Goal: Task Accomplishment & Management: Use online tool/utility

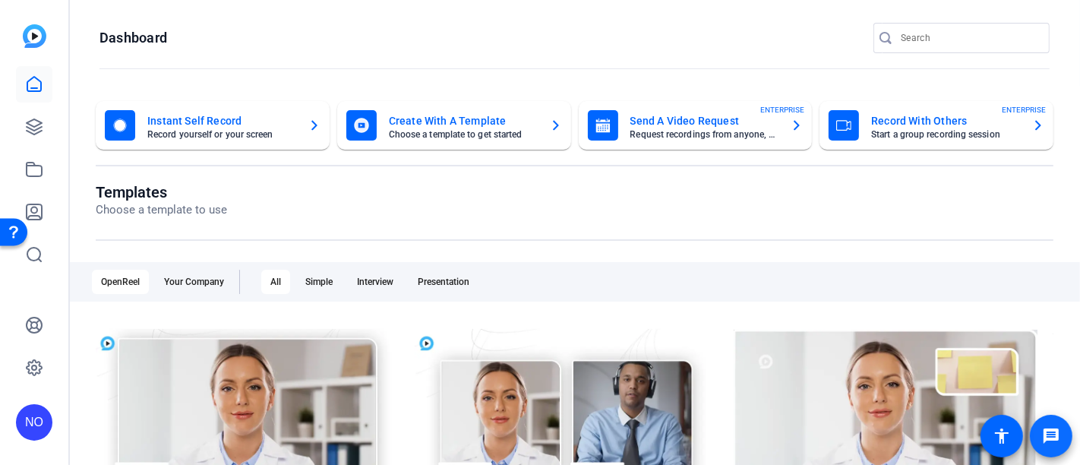
click at [1052, 433] on mat-icon "message" at bounding box center [1051, 436] width 18 height 18
click at [27, 120] on icon at bounding box center [34, 127] width 18 height 18
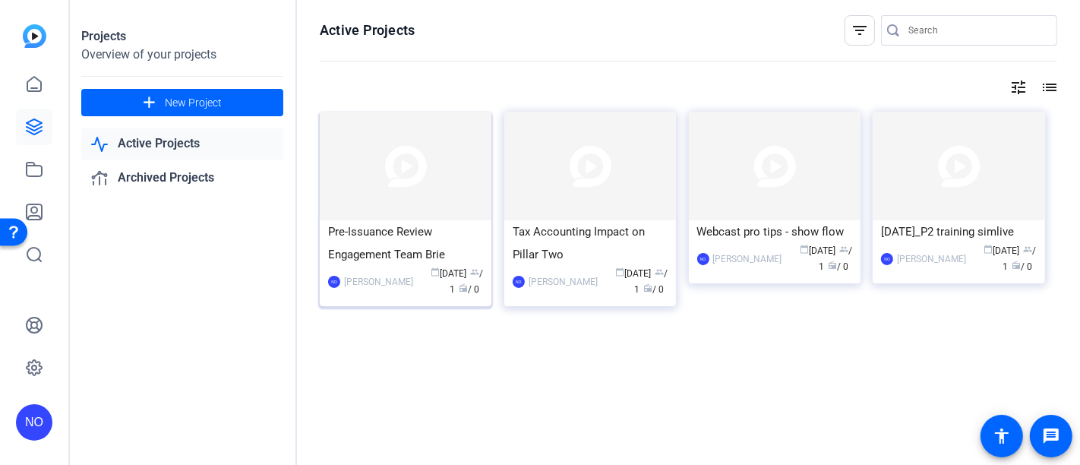
click at [450, 228] on div "Pre-Issuance Review Engagement Team Brie" at bounding box center [405, 243] width 155 height 46
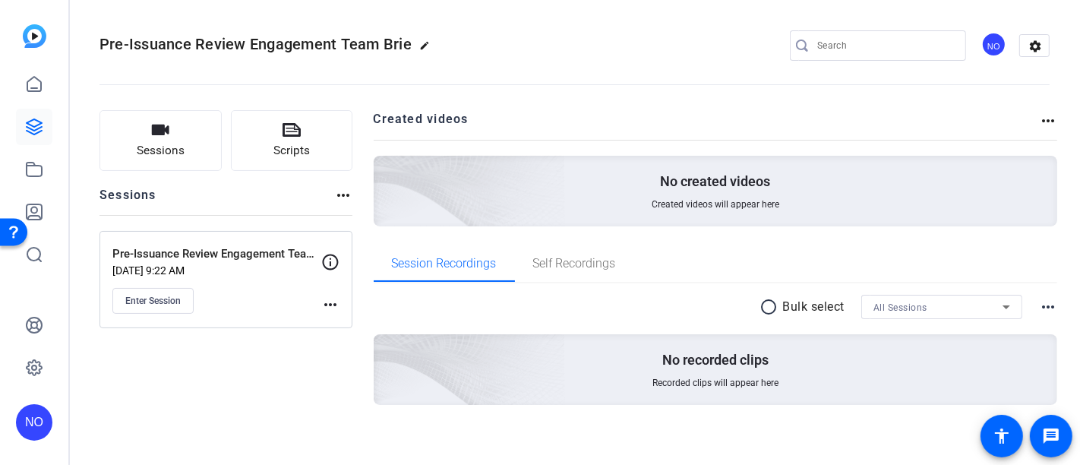
click at [330, 305] on mat-icon "more_horiz" at bounding box center [330, 304] width 18 height 18
click at [158, 300] on div at bounding box center [540, 232] width 1080 height 465
click at [321, 303] on mat-icon "more_horiz" at bounding box center [330, 304] width 18 height 18
click at [255, 366] on div at bounding box center [540, 232] width 1080 height 465
click at [304, 142] on span "Scripts" at bounding box center [291, 150] width 36 height 17
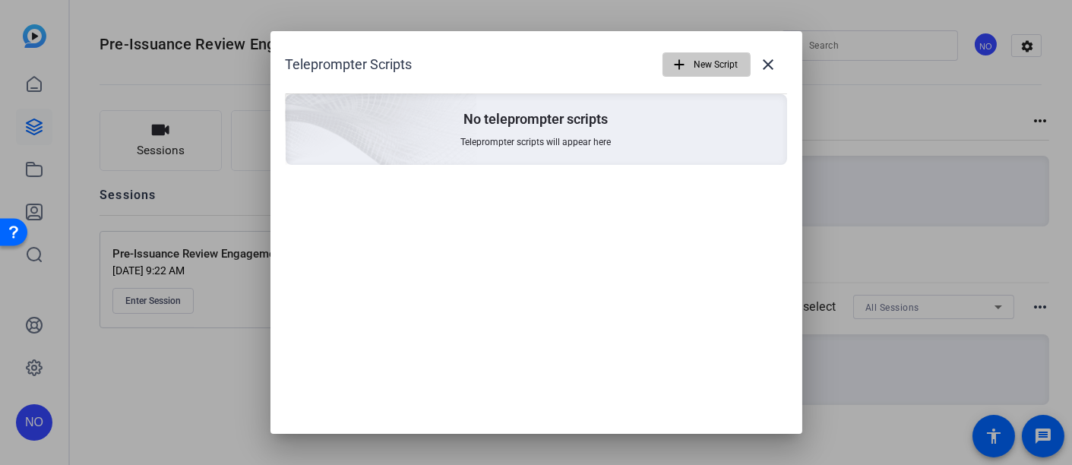
click at [688, 66] on span "button" at bounding box center [706, 64] width 87 height 36
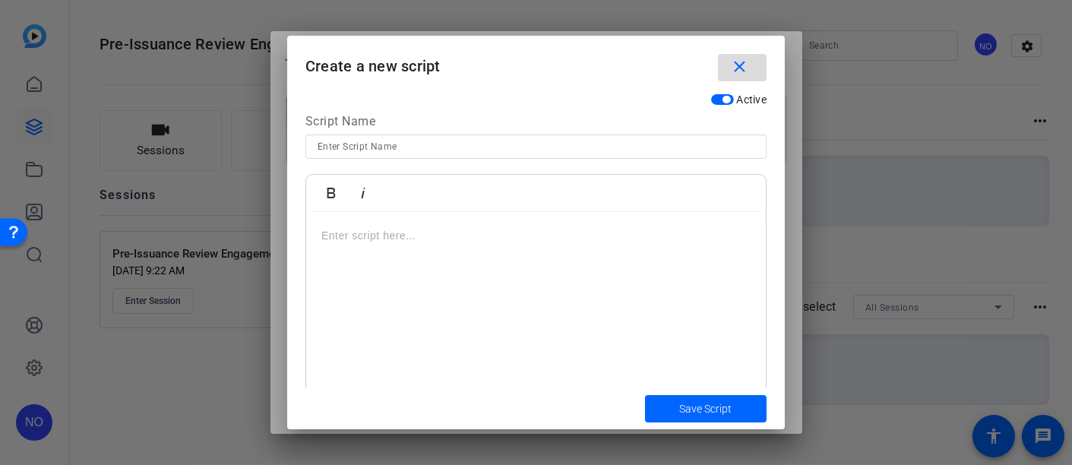
click at [739, 65] on mat-icon "close" at bounding box center [739, 67] width 19 height 19
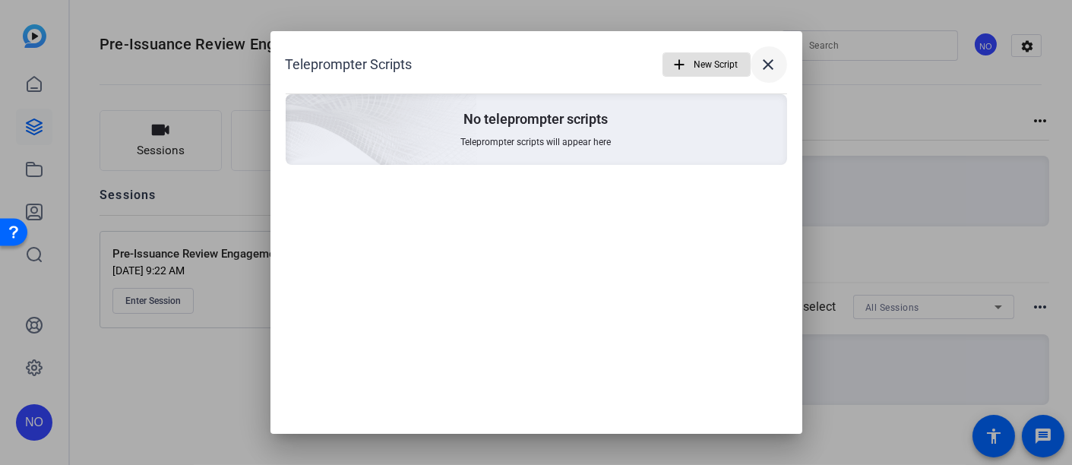
click at [766, 64] on mat-icon "close" at bounding box center [769, 64] width 18 height 18
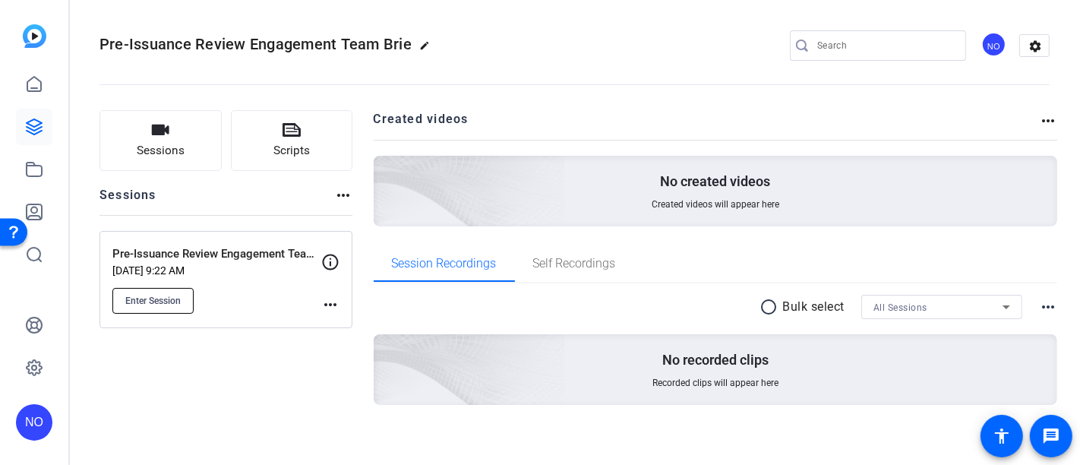
click at [147, 300] on span "Enter Session" at bounding box center [152, 301] width 55 height 12
click at [308, 139] on button "Scripts" at bounding box center [292, 140] width 122 height 61
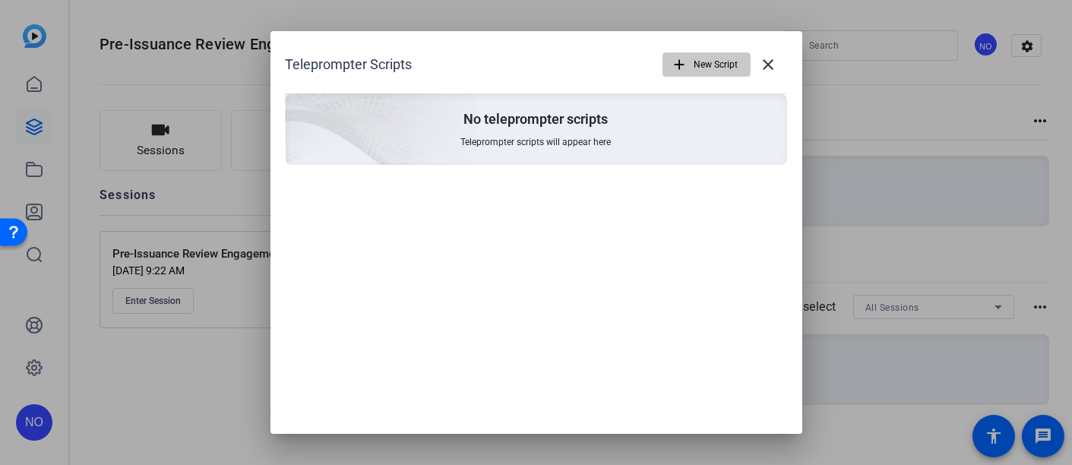
click at [697, 59] on span "New Script" at bounding box center [716, 64] width 44 height 29
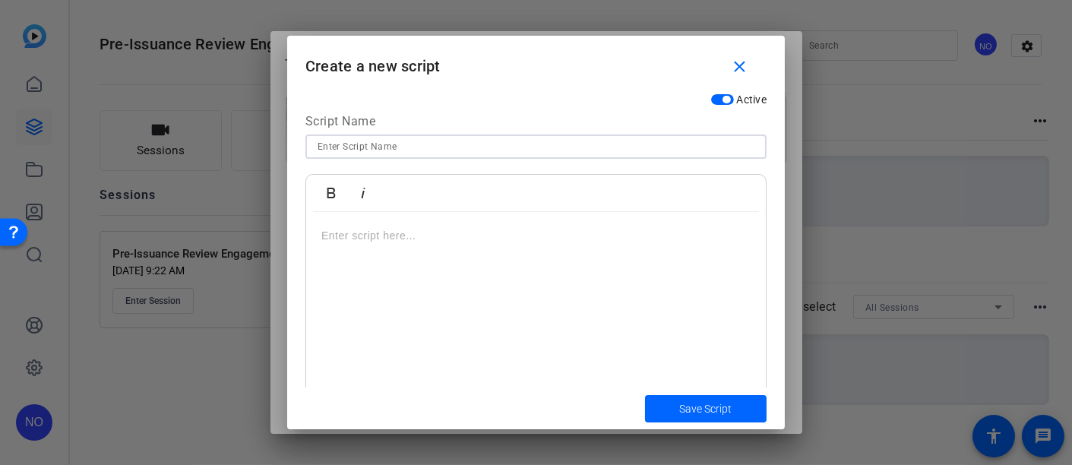
click at [416, 147] on input at bounding box center [536, 146] width 437 height 18
click at [409, 145] on input at bounding box center [536, 146] width 437 height 18
type input "Pre-issuance script [DATE]"
click at [460, 232] on p at bounding box center [535, 235] width 429 height 17
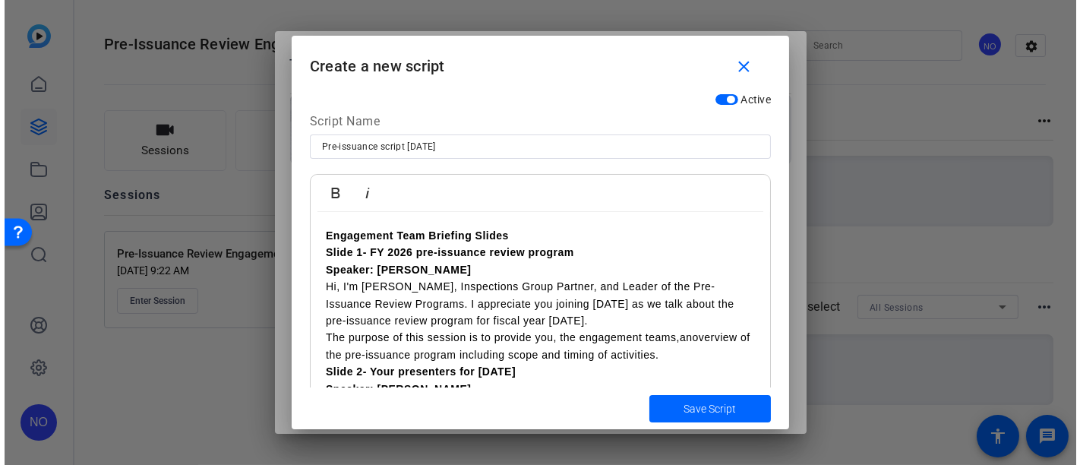
scroll to position [84, 0]
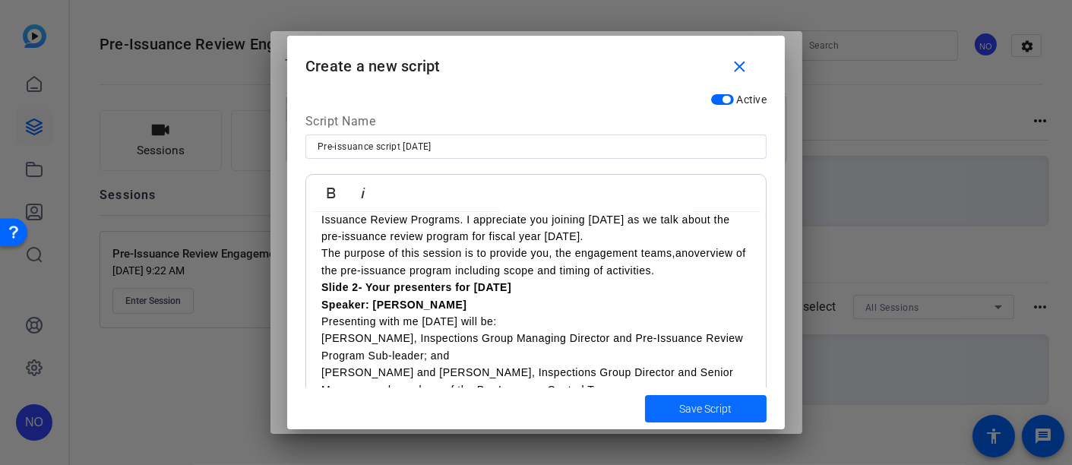
click at [699, 407] on span "Save Script" at bounding box center [706, 409] width 52 height 16
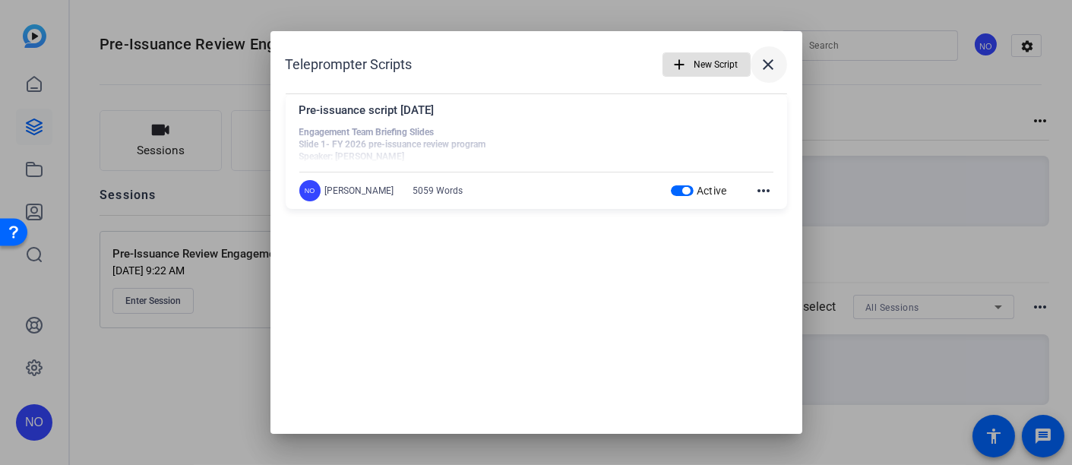
click at [770, 57] on mat-icon "close" at bounding box center [769, 64] width 18 height 18
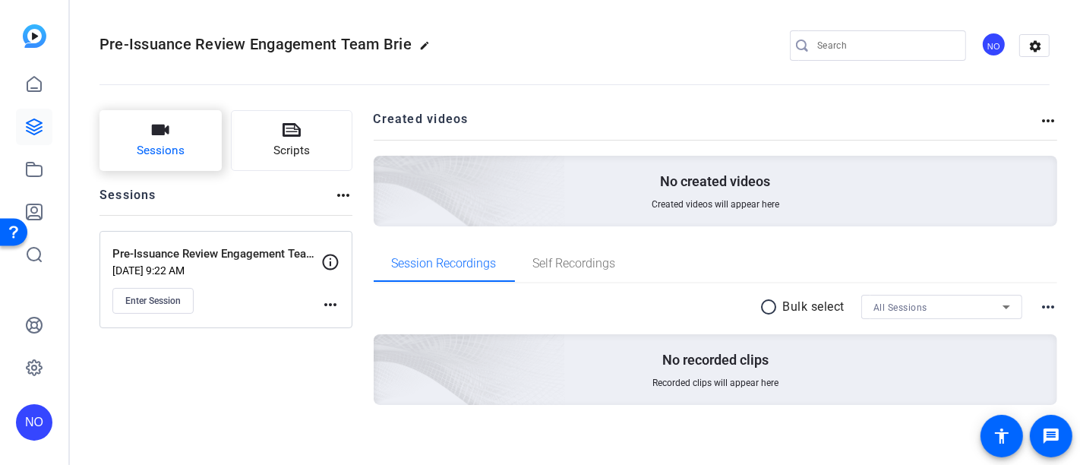
click at [175, 146] on span "Sessions" at bounding box center [161, 150] width 48 height 17
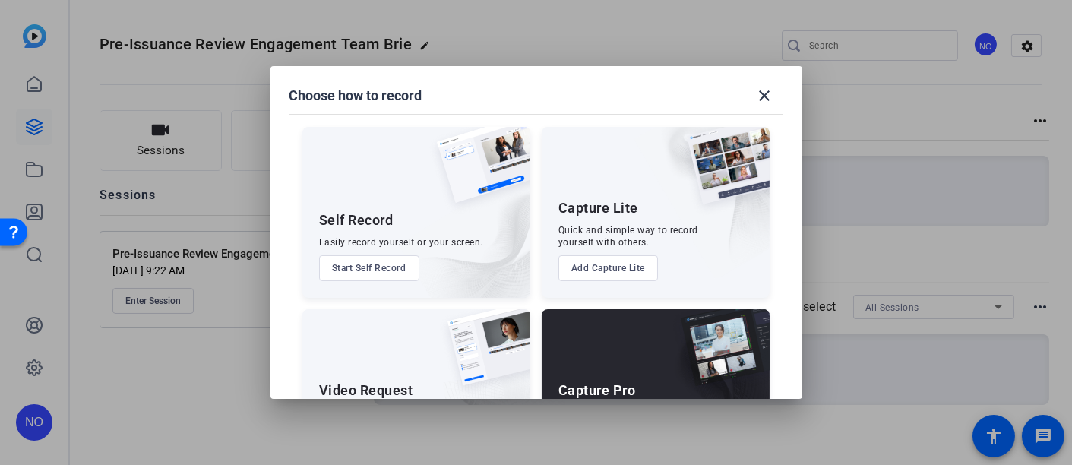
click at [175, 258] on div at bounding box center [536, 232] width 1072 height 465
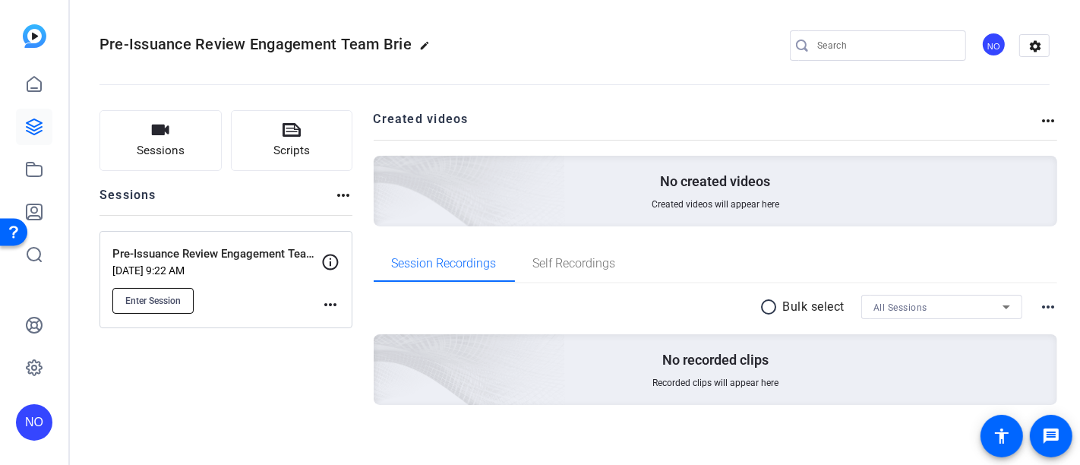
click at [172, 302] on span "Enter Session" at bounding box center [152, 301] width 55 height 12
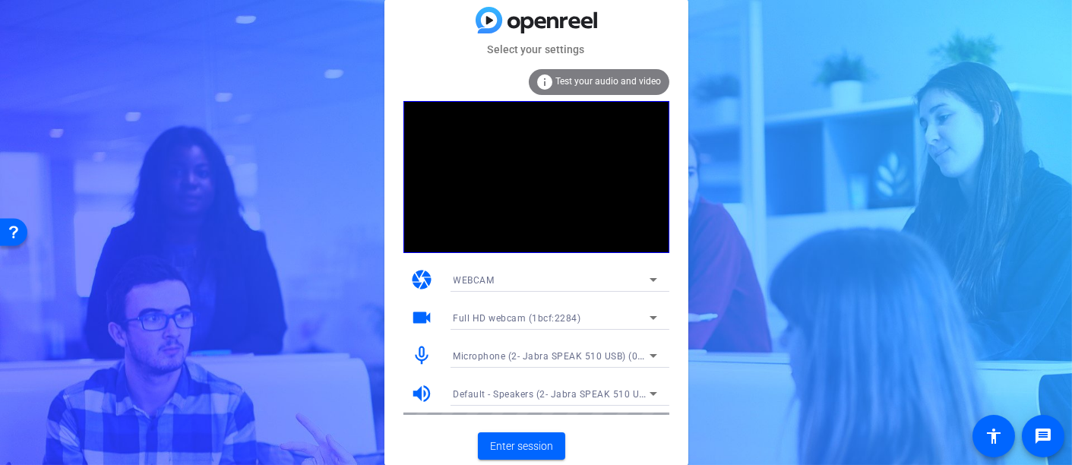
click at [599, 72] on div "info Test your audio and video" at bounding box center [599, 82] width 141 height 26
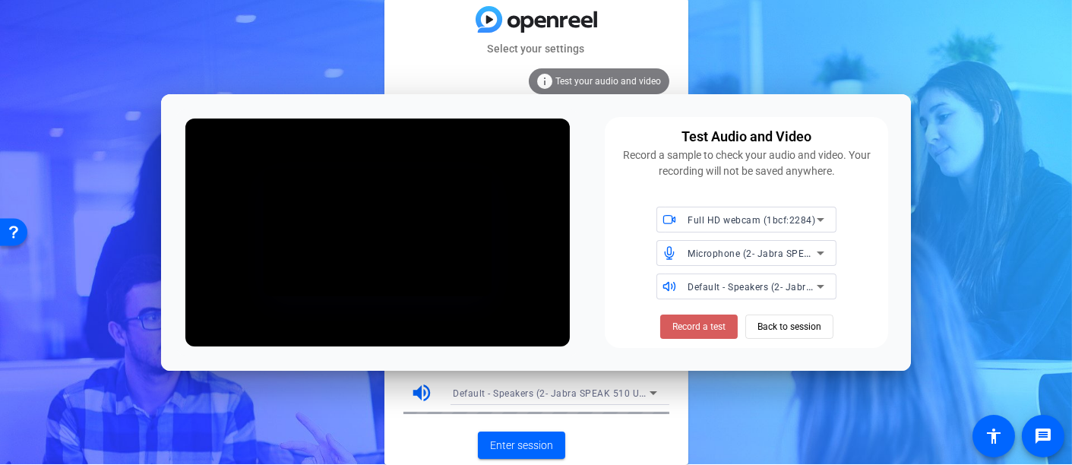
click at [705, 323] on span "Record a test" at bounding box center [698, 327] width 53 height 14
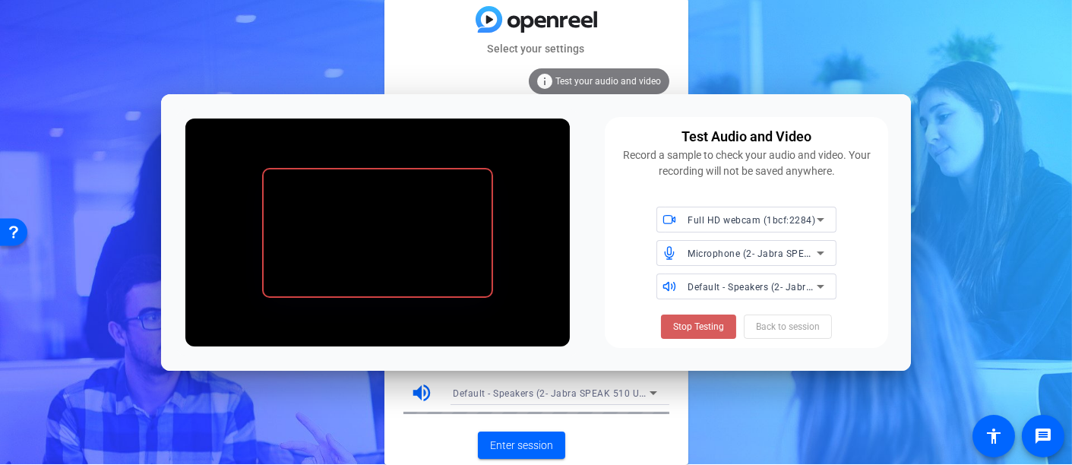
click at [721, 322] on span "Stop Testing" at bounding box center [698, 327] width 51 height 14
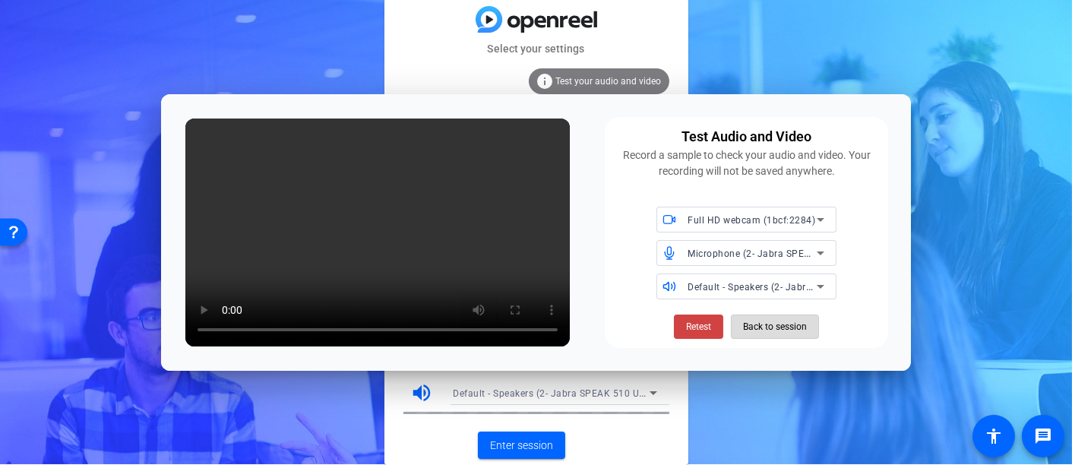
click at [775, 327] on span "Back to session" at bounding box center [775, 326] width 64 height 29
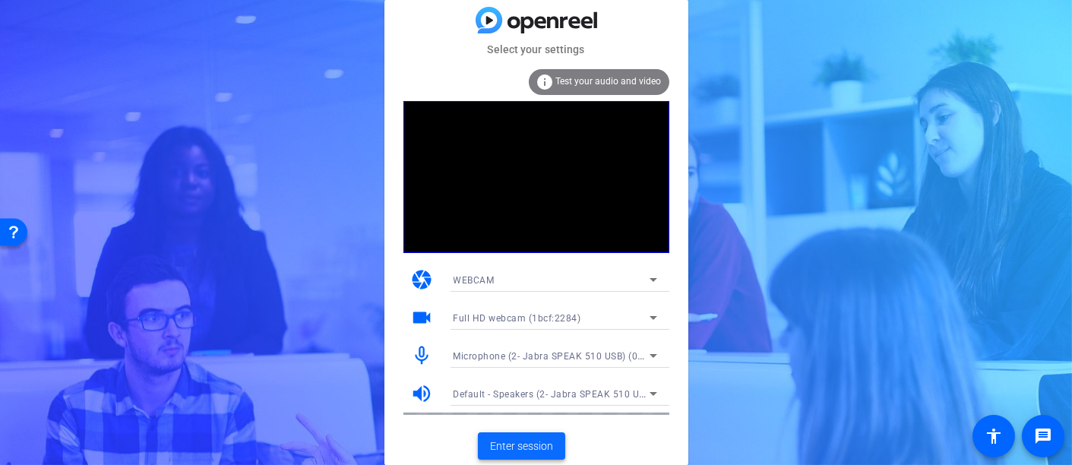
click at [545, 441] on span "Enter session" at bounding box center [521, 446] width 63 height 16
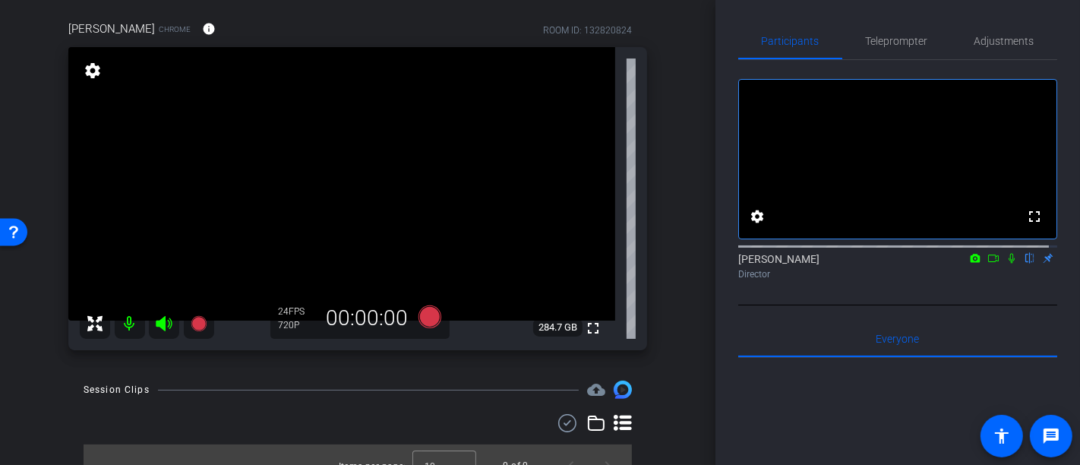
scroll to position [144, 0]
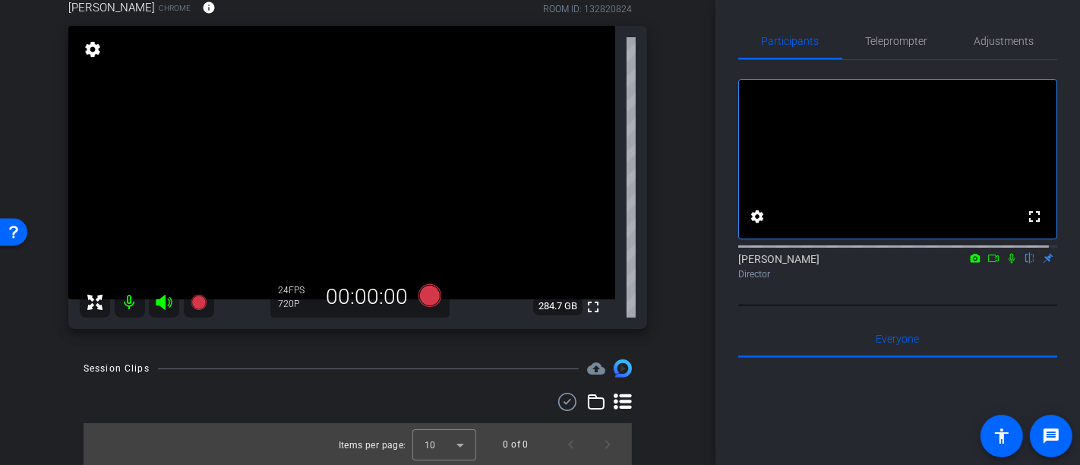
click at [90, 53] on mat-icon "settings" at bounding box center [92, 49] width 21 height 18
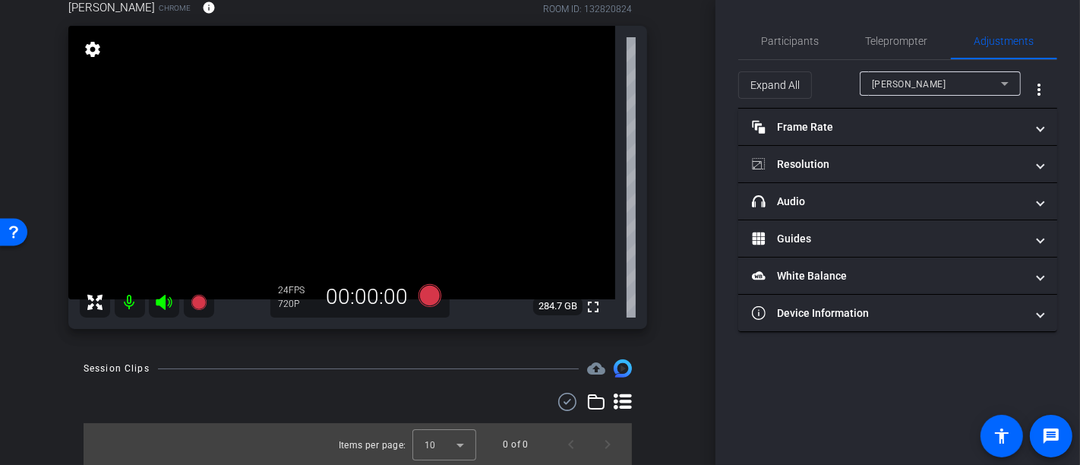
scroll to position [60, 0]
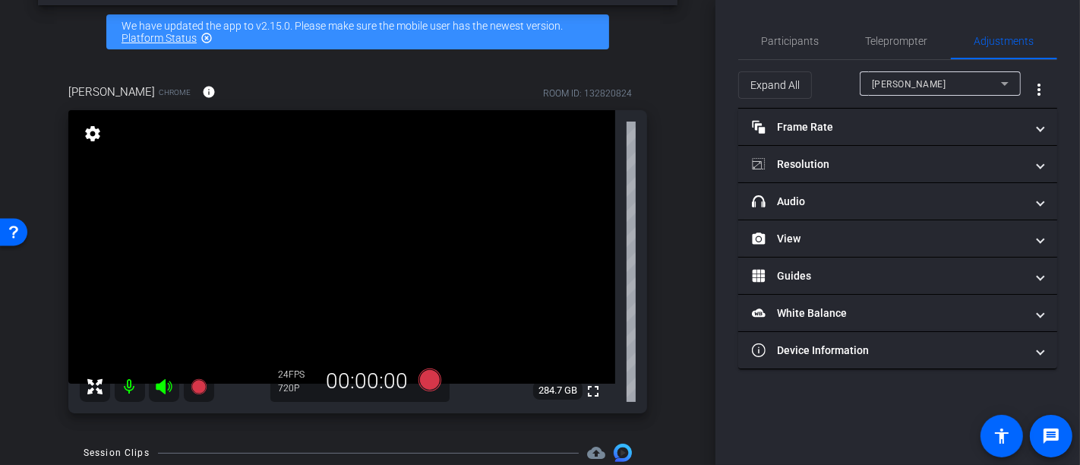
click at [687, 431] on div "arrow_back Pre-Issuance Review Engagement Team Briefing Video_9-23-25 Back to p…" at bounding box center [358, 232] width 716 height 465
click at [913, 39] on span "Teleprompter" at bounding box center [897, 41] width 62 height 11
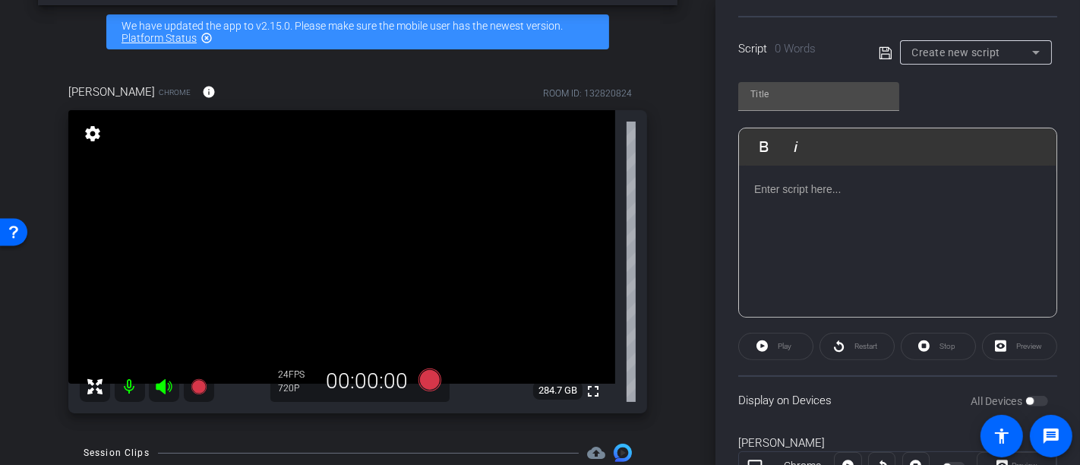
scroll to position [337, 0]
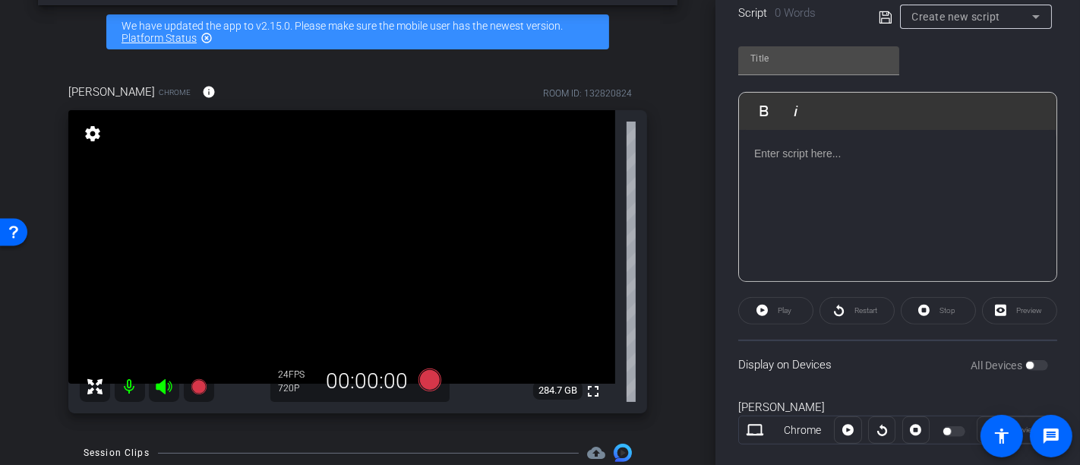
click at [874, 123] on div "Play Play from this location Play Selected Play and display the selected text o…" at bounding box center [898, 111] width 318 height 37
click at [864, 147] on p at bounding box center [897, 153] width 287 height 17
click at [771, 153] on p at bounding box center [897, 153] width 287 height 17
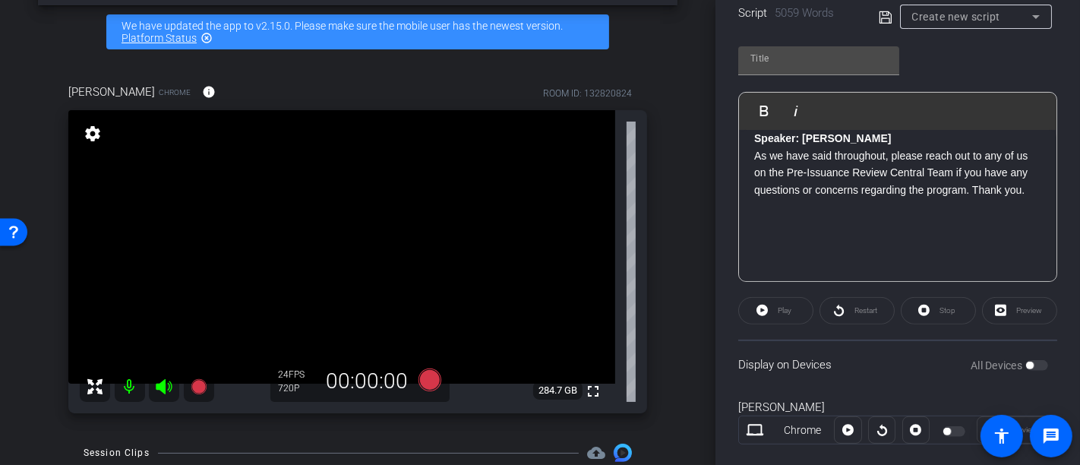
scroll to position [362, 0]
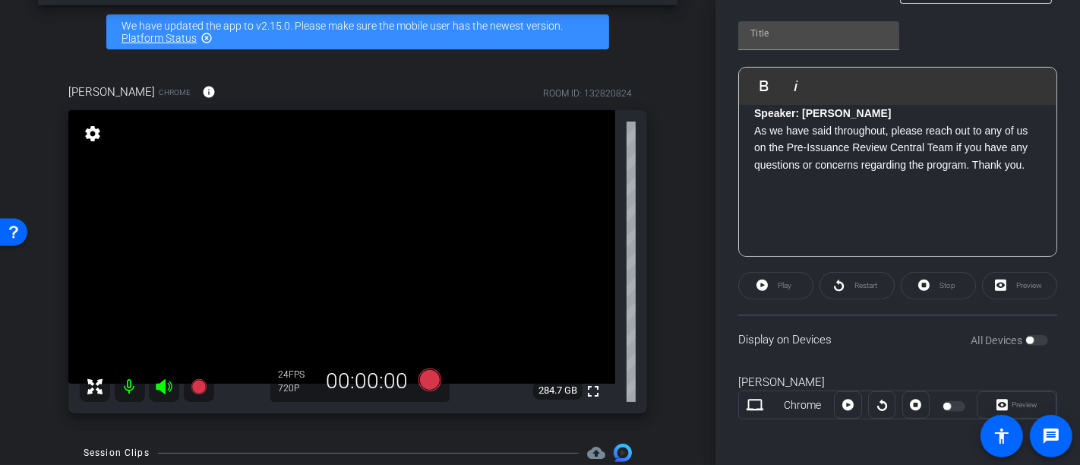
click at [782, 207] on p at bounding box center [897, 215] width 287 height 17
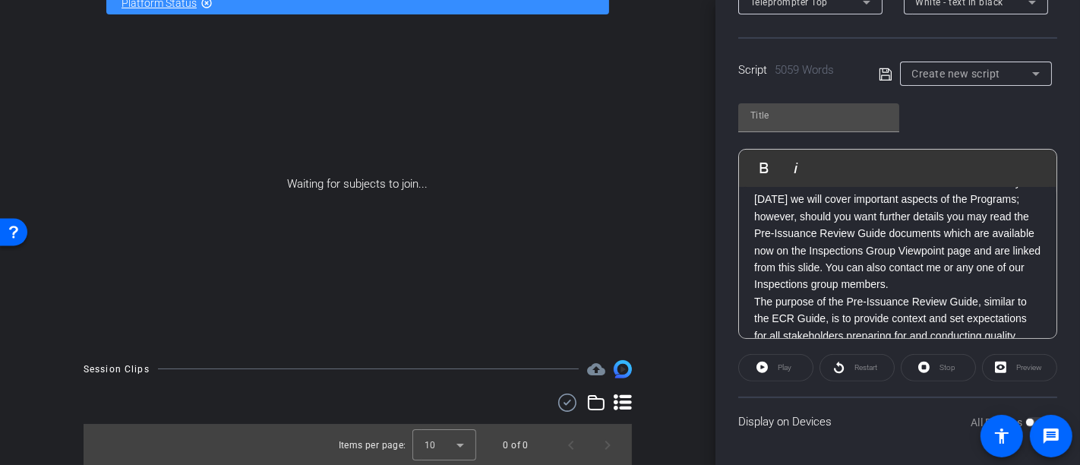
scroll to position [0, 0]
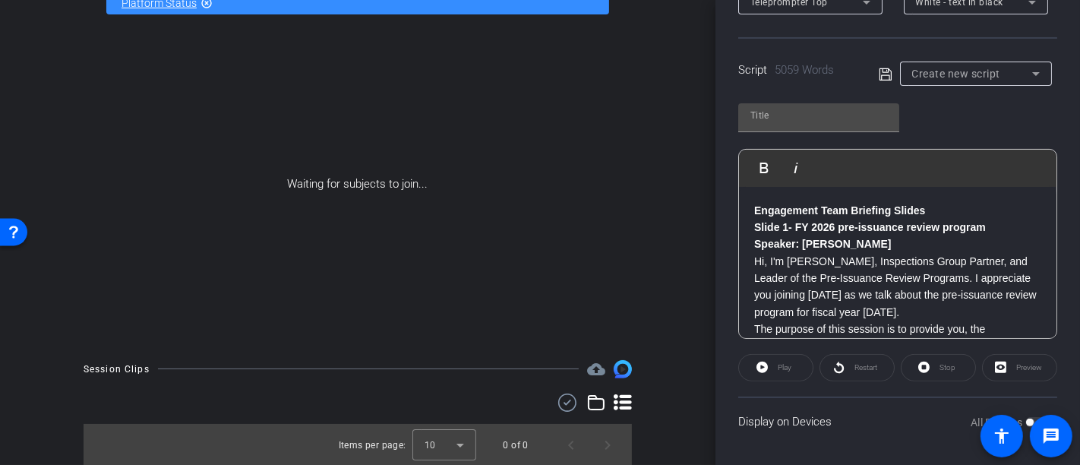
click at [760, 366] on div "Play" at bounding box center [775, 367] width 75 height 27
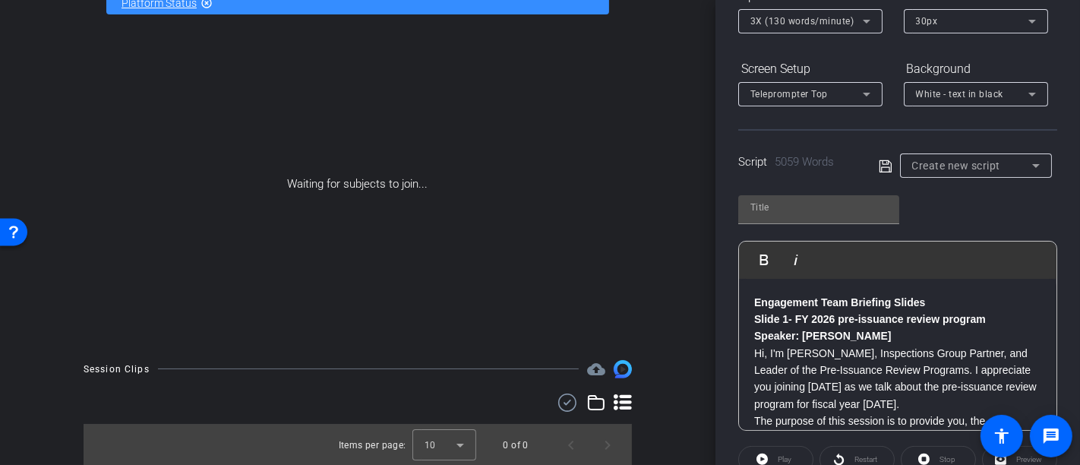
scroll to position [27, 0]
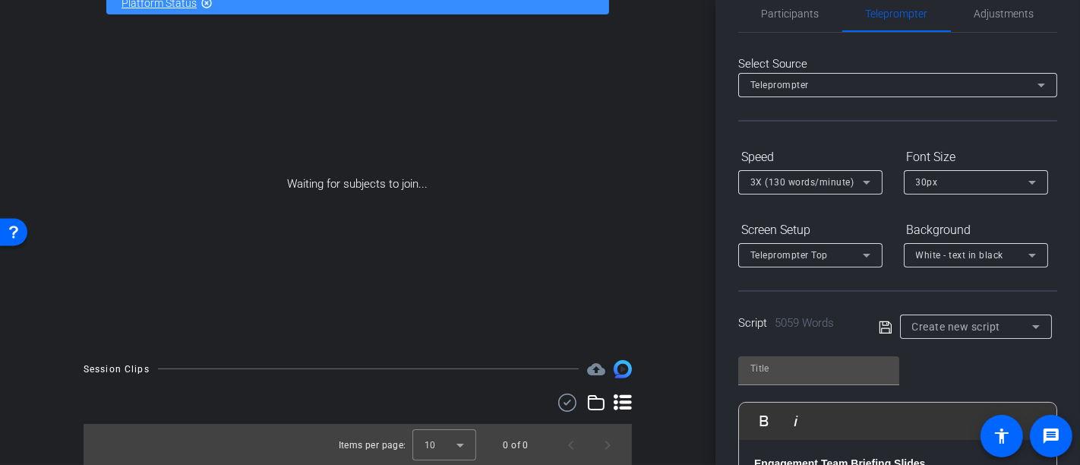
click at [842, 257] on div "Teleprompter Top" at bounding box center [806, 254] width 112 height 19
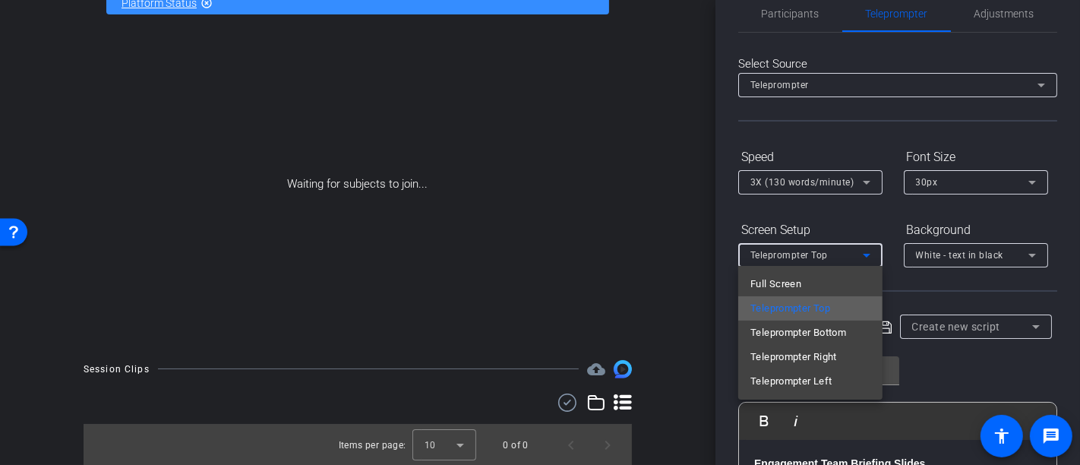
click at [820, 311] on span "Teleprompter Top" at bounding box center [790, 308] width 80 height 18
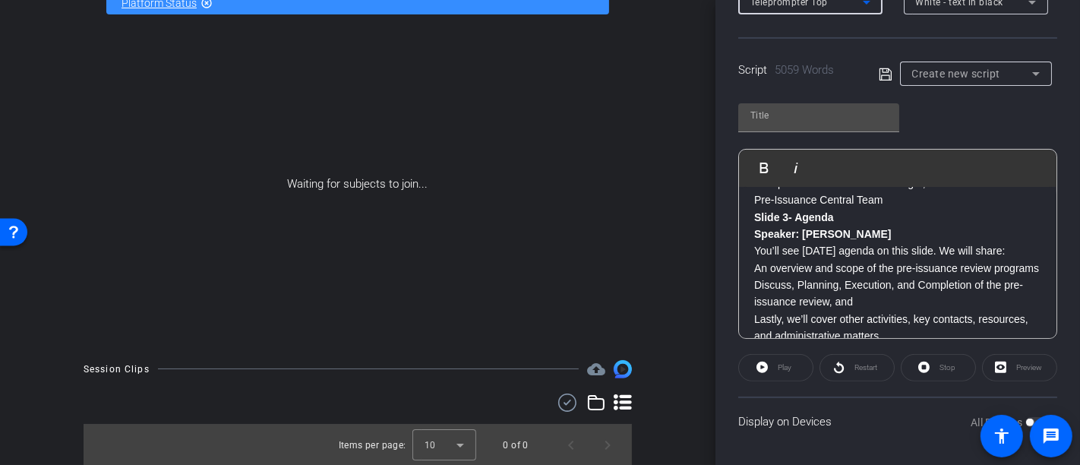
scroll to position [337, 0]
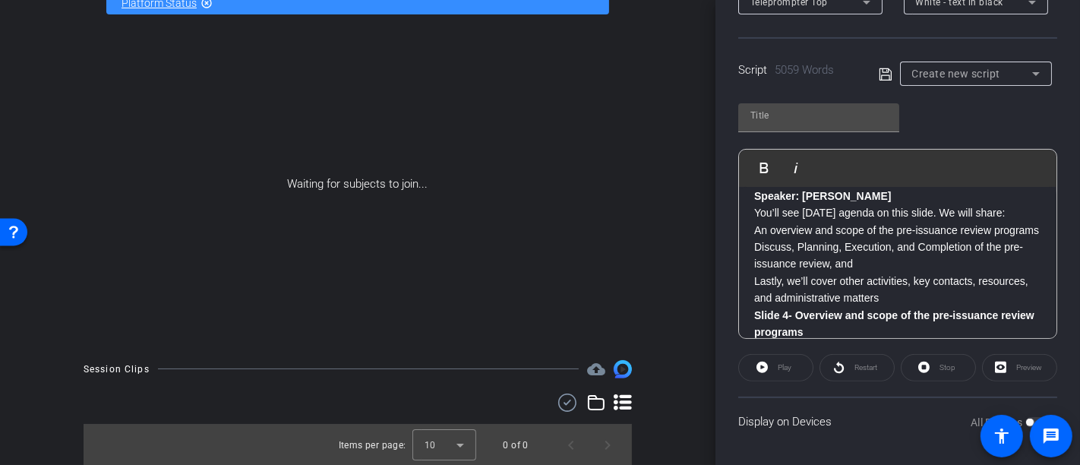
click at [761, 365] on div "Play" at bounding box center [775, 367] width 75 height 27
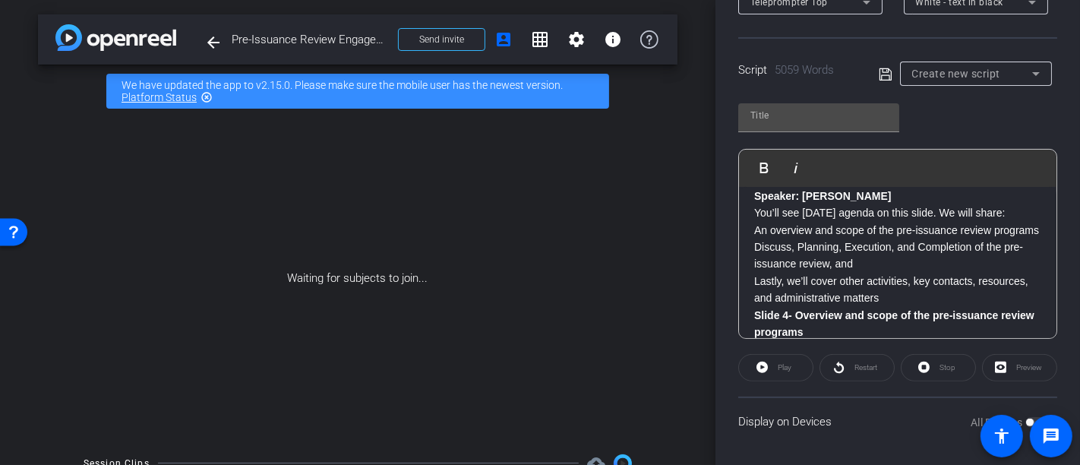
scroll to position [0, 0]
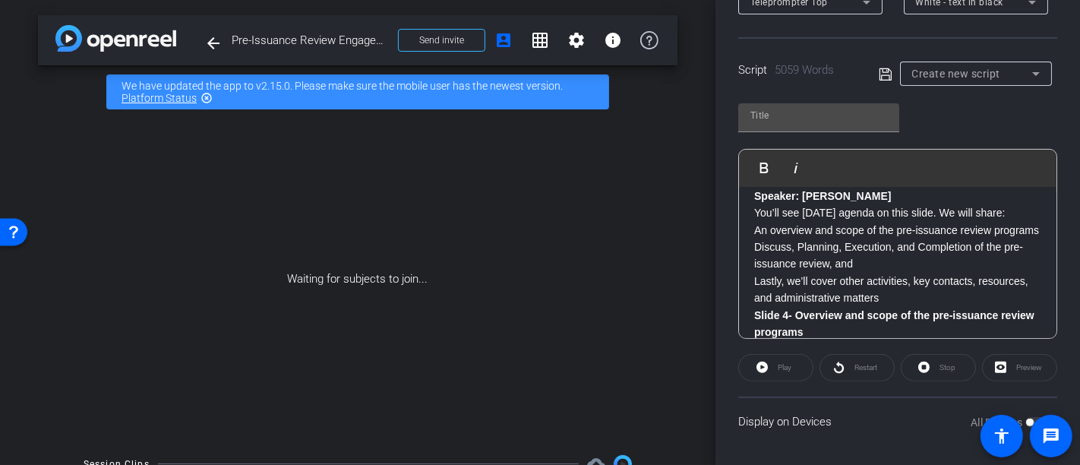
click at [207, 98] on mat-icon "highlight_off" at bounding box center [207, 98] width 12 height 12
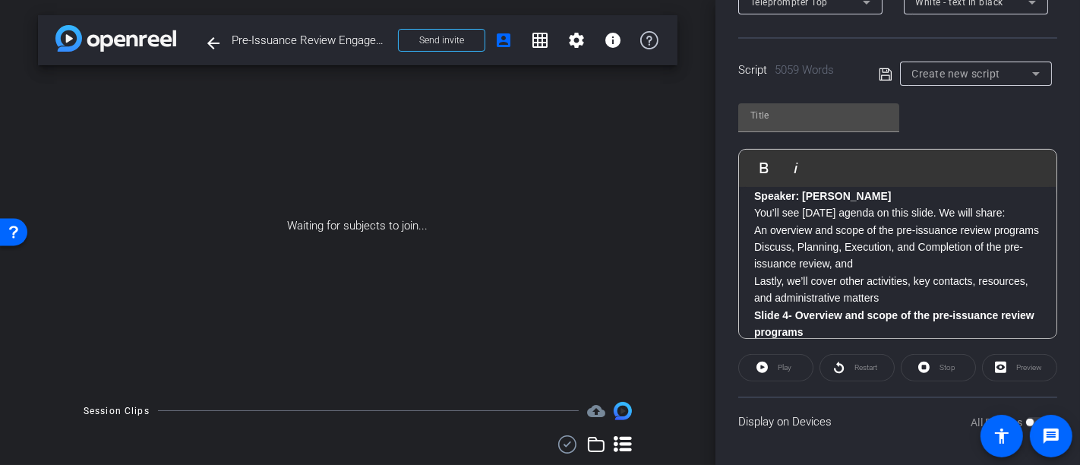
click at [879, 72] on icon at bounding box center [886, 74] width 14 height 18
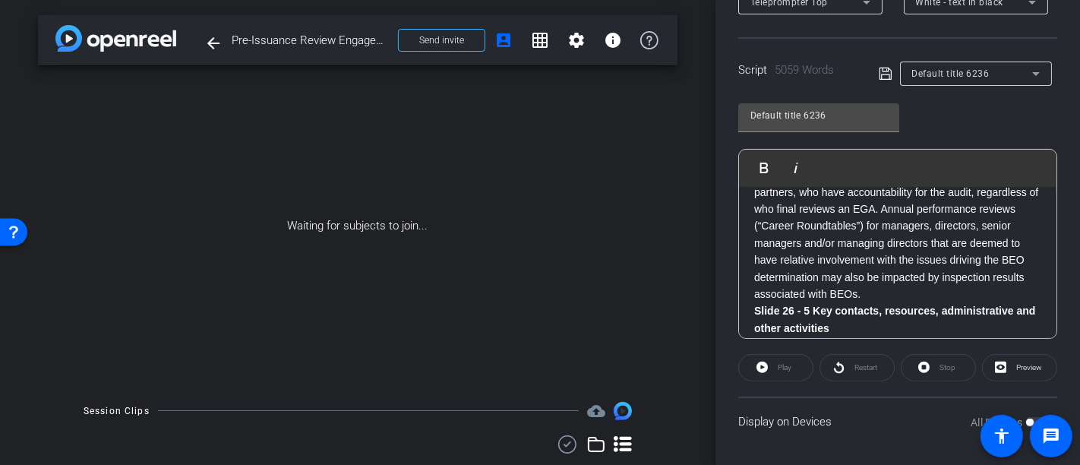
scroll to position [12490, 0]
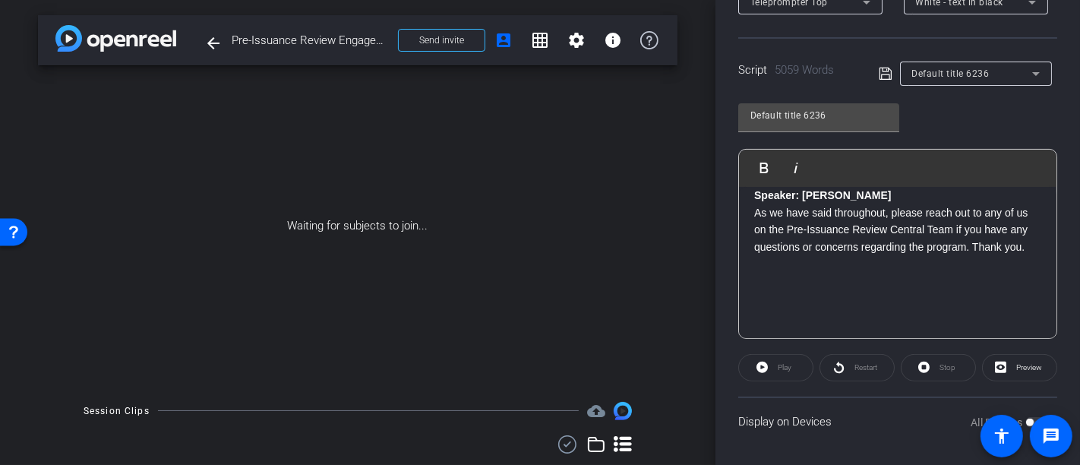
click at [785, 109] on input "Default title 6236" at bounding box center [818, 115] width 137 height 18
click at [983, 71] on span "Default title 6236" at bounding box center [950, 73] width 77 height 11
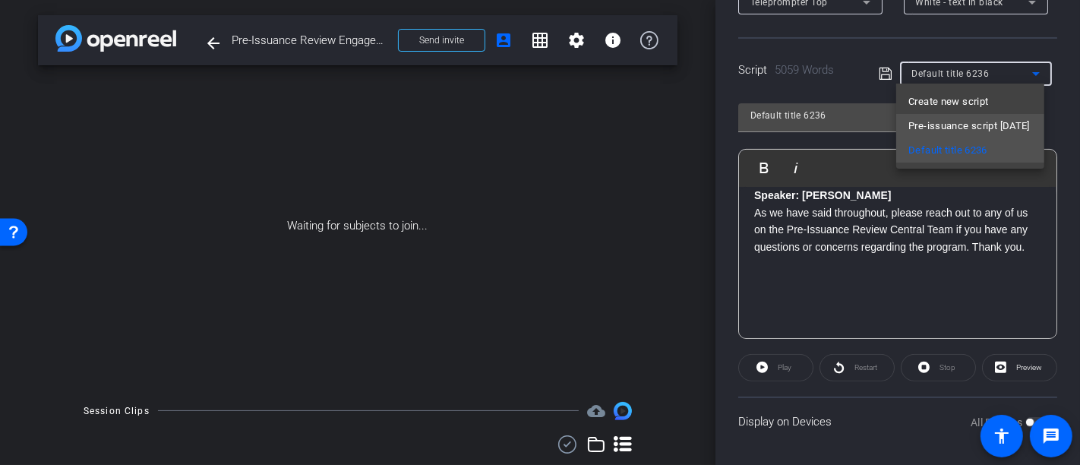
click at [953, 121] on span "Pre-issuance script [DATE]" at bounding box center [969, 126] width 122 height 18
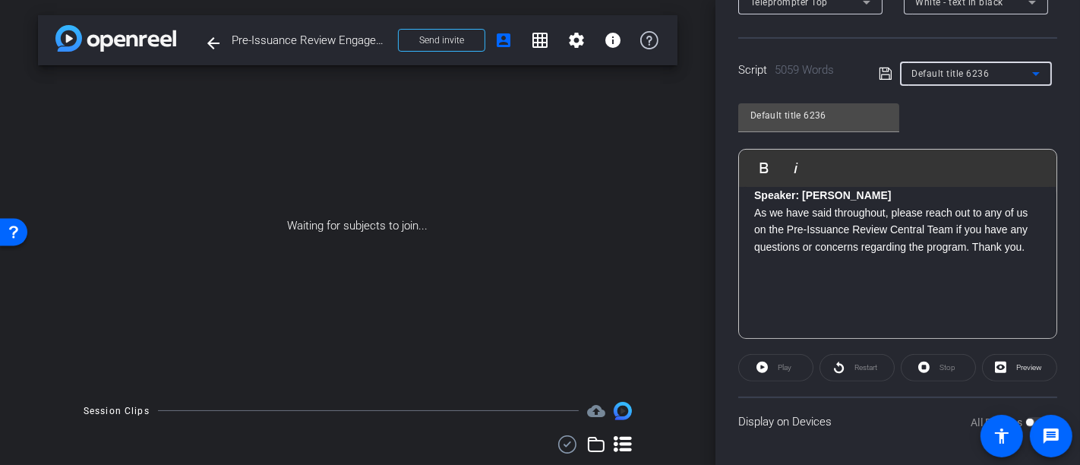
type input "Pre-issuance script [DATE]"
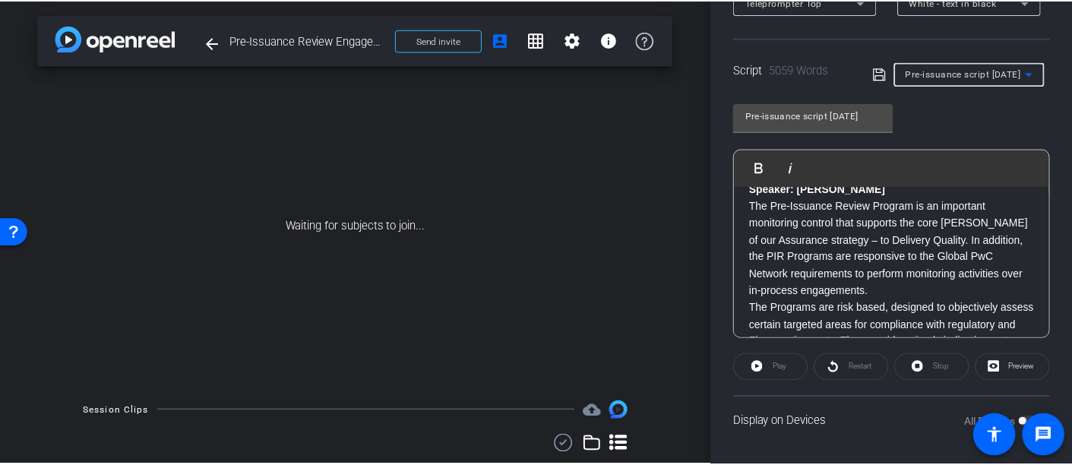
scroll to position [0, 0]
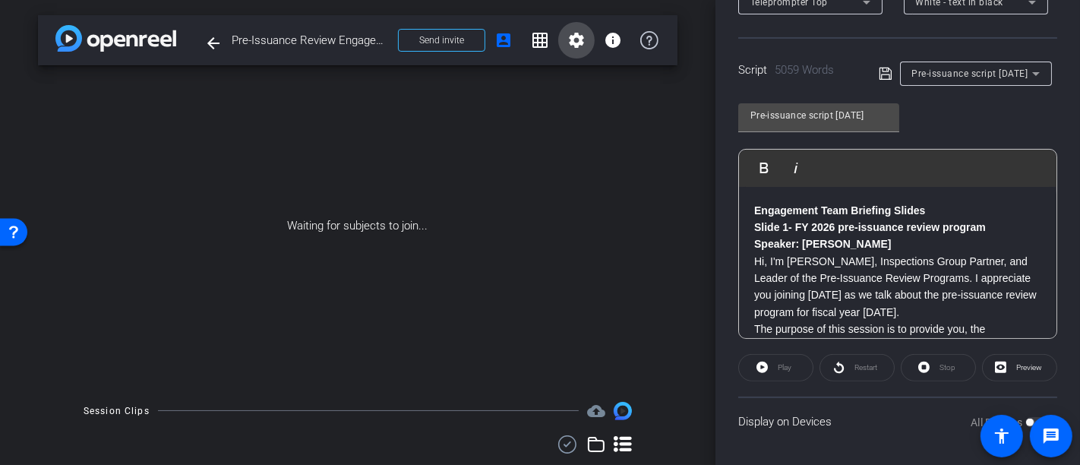
click at [569, 42] on mat-icon "settings" at bounding box center [576, 40] width 18 height 18
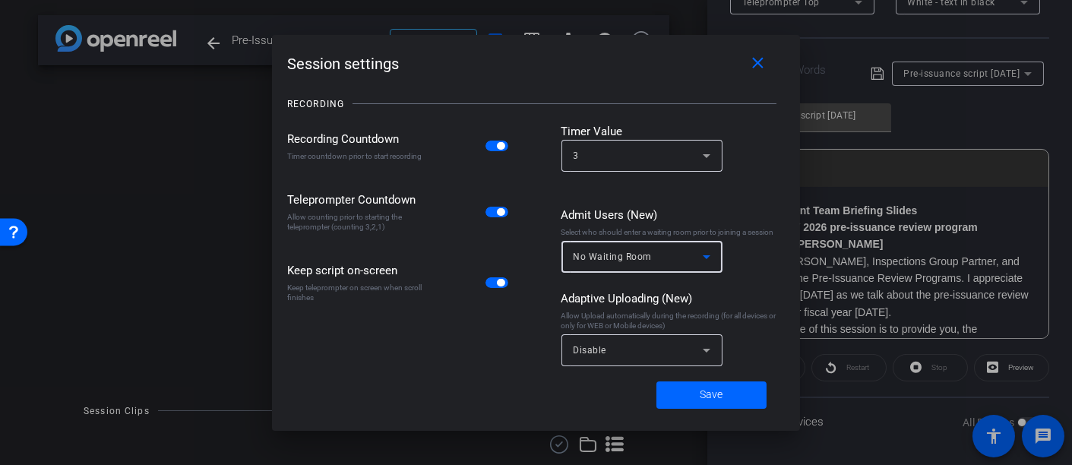
click at [703, 258] on icon at bounding box center [706, 257] width 18 height 18
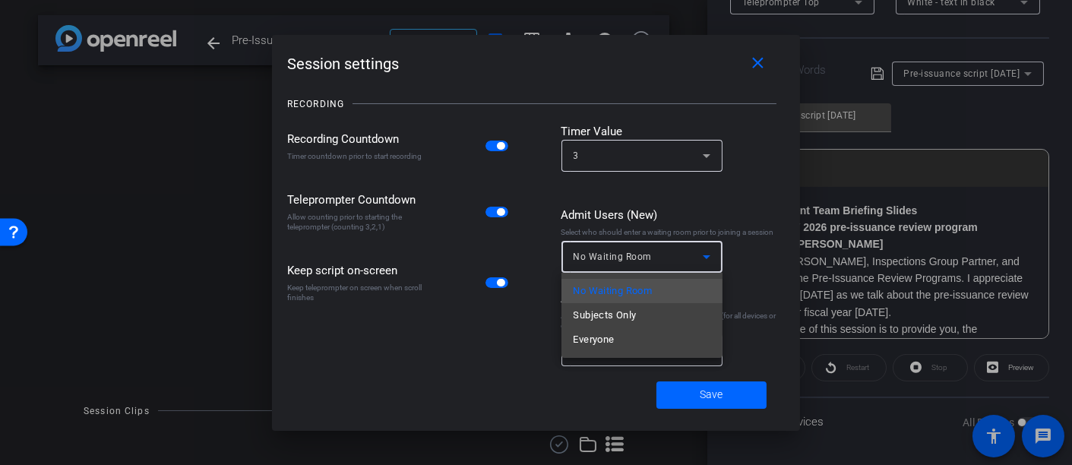
click at [753, 261] on div at bounding box center [536, 232] width 1072 height 465
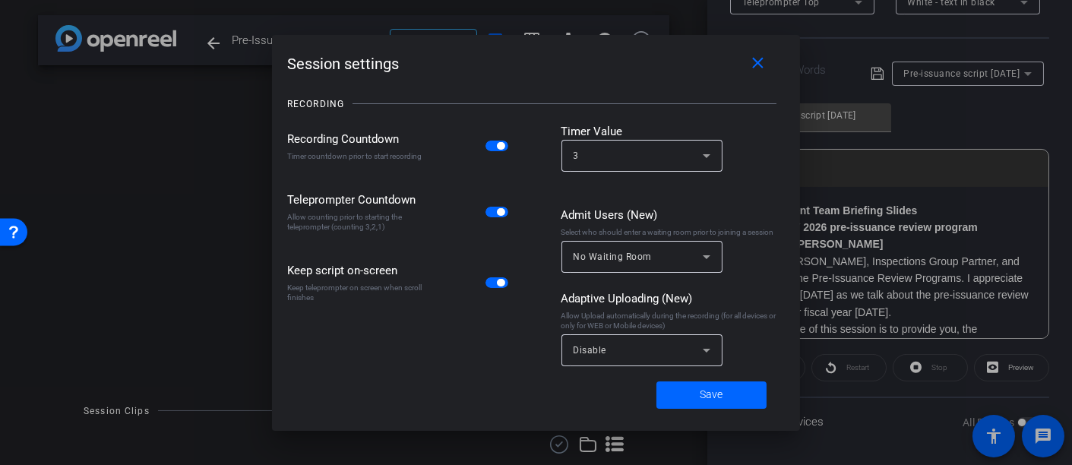
click at [711, 349] on icon at bounding box center [706, 350] width 18 height 18
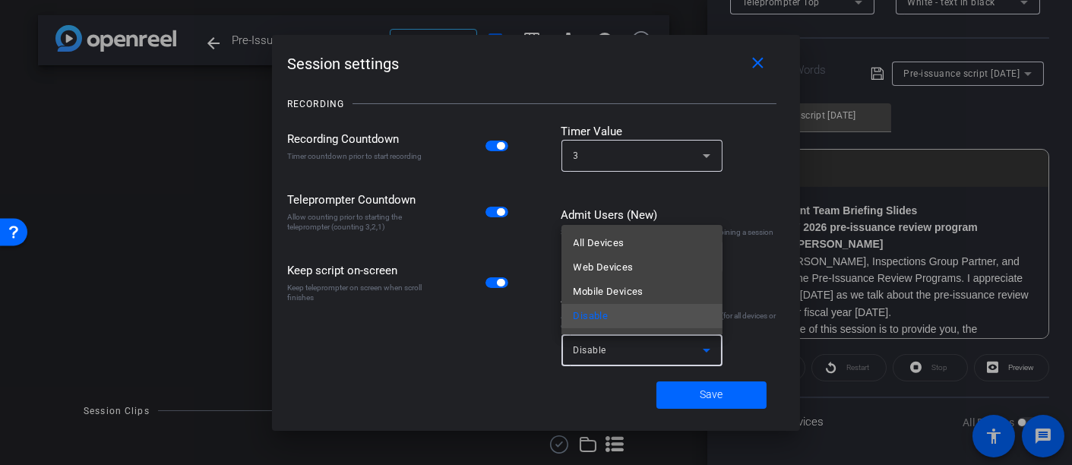
click at [751, 344] on div at bounding box center [536, 232] width 1072 height 465
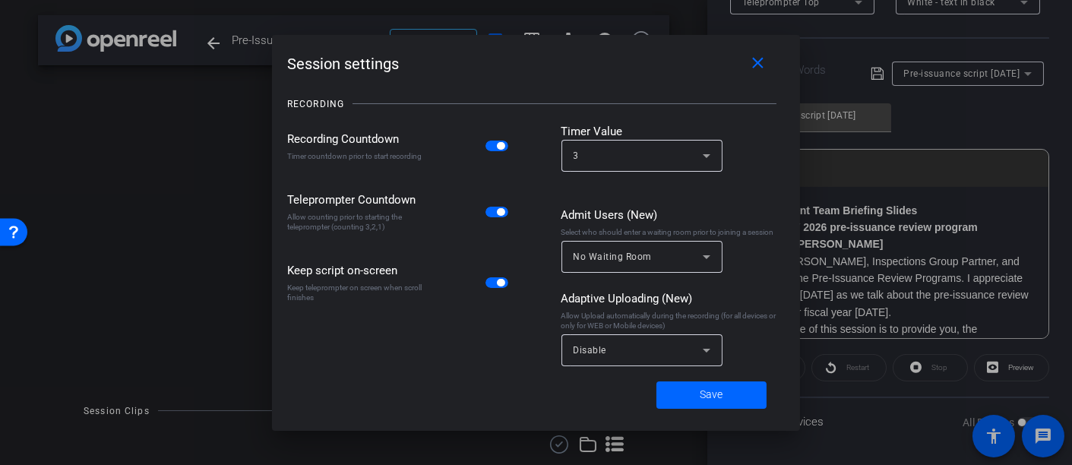
drag, startPoint x: 681, startPoint y: 324, endPoint x: 558, endPoint y: 298, distance: 126.6
click at [558, 298] on div "Recording Countdown Timer countdown prior to start recording Teleprompter Count…" at bounding box center [536, 248] width 498 height 251
copy div "Adaptive Uploading (New) Allow Upload automatically during the recording (for a…"
